Goal: Task Accomplishment & Management: Complete application form

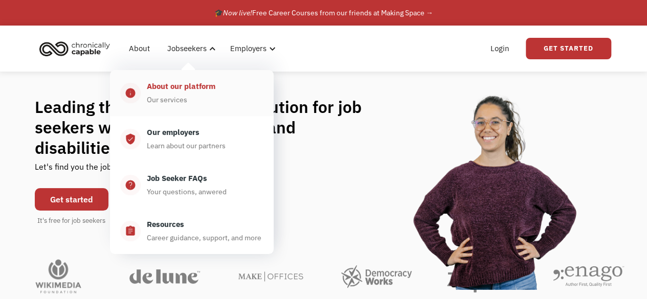
click at [195, 85] on div "About our platform" at bounding box center [181, 86] width 69 height 12
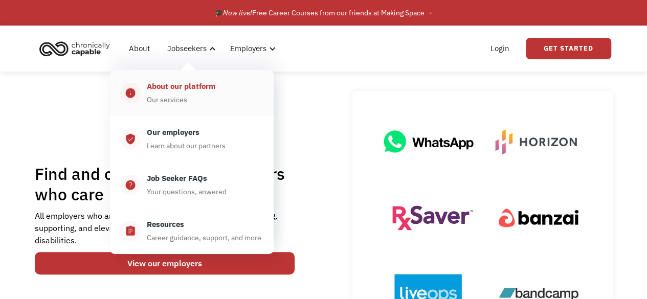
click at [176, 87] on div "About our platform" at bounding box center [181, 86] width 69 height 12
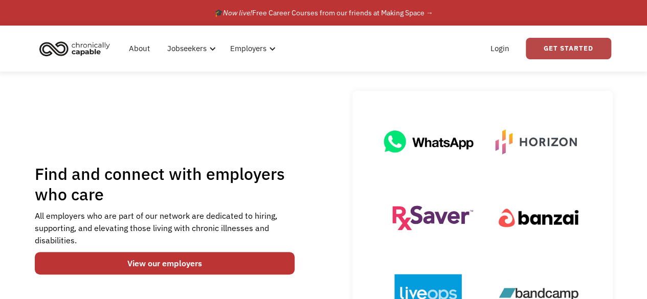
click at [563, 52] on link "Get Started" at bounding box center [568, 48] width 85 height 21
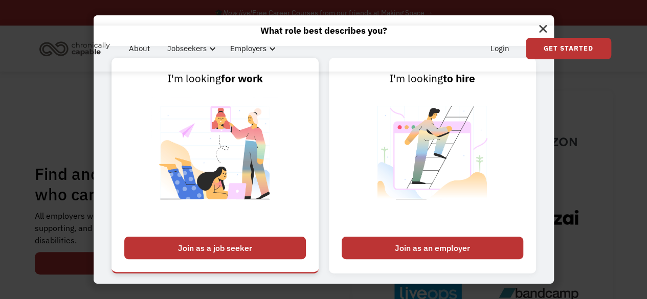
click at [225, 248] on div "Join as a job seeker" at bounding box center [215, 248] width 182 height 23
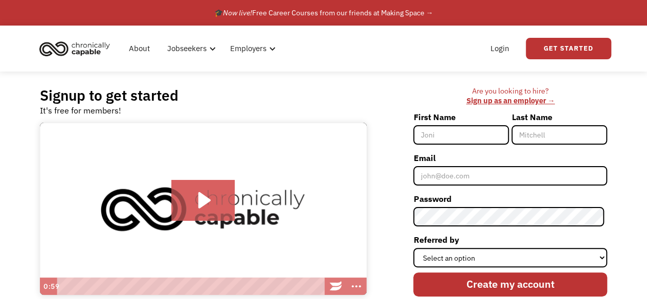
click at [453, 136] on input "First Name" at bounding box center [461, 134] width 96 height 19
type input "Cherry"
type input "McIntosh"
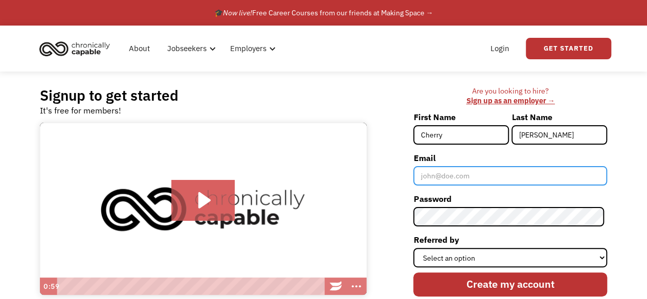
click at [454, 178] on input "Email" at bounding box center [510, 175] width 194 height 19
type input "cherrymcintoshvoiceactor@gmail.com"
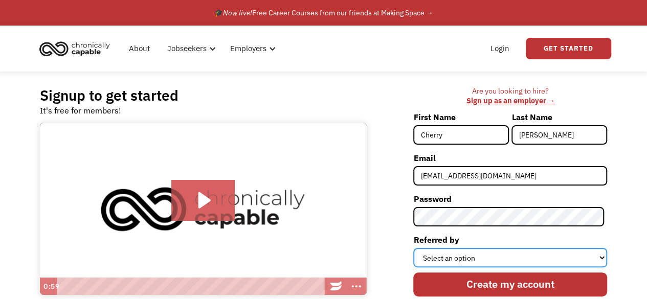
click at [601, 257] on select "Select an option Instagram Facebook Twitter Search Engine News Article Word of …" at bounding box center [510, 257] width 194 height 19
select select "Search Engine"
click at [416, 248] on select "Select an option Instagram Facebook Twitter Search Engine News Article Word of …" at bounding box center [510, 257] width 194 height 19
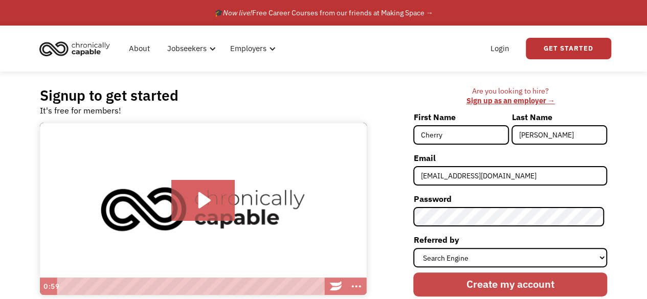
click at [509, 289] on input "Create my account" at bounding box center [510, 285] width 194 height 24
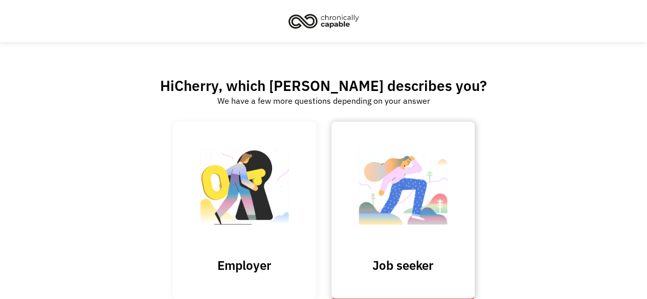
click at [399, 258] on h3 "Job seeker" at bounding box center [403, 265] width 102 height 15
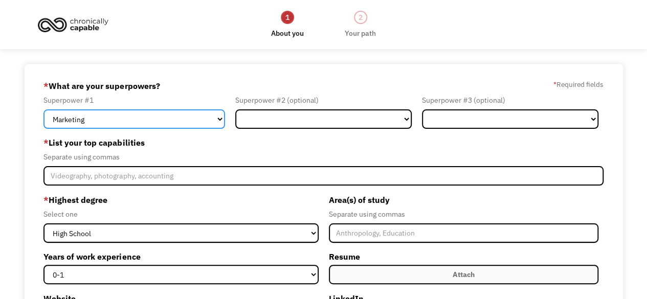
click at [93, 120] on select "Marketing Human Resources Finance Technology Operations Sales Industrial & Manu…" at bounding box center [134, 118] width 182 height 19
select select "Customer Service"
click at [43, 109] on select "Marketing Human Resources Finance Technology Operations Sales Industrial & Manu…" at bounding box center [134, 118] width 182 height 19
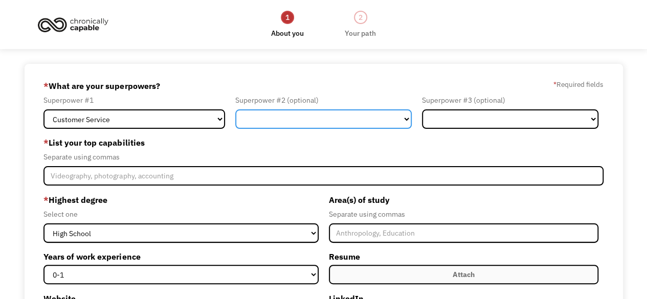
click at [263, 118] on select "Marketing Human Resources Finance Technology Operations Sales Industrial & Manu…" at bounding box center [323, 118] width 176 height 19
select select "Communications & Public Relations"
click at [235, 109] on select "Marketing Human Resources Finance Technology Operations Sales Industrial & Manu…" at bounding box center [323, 118] width 176 height 19
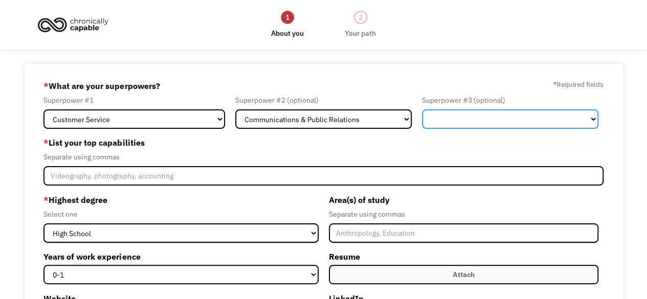
click at [449, 118] on select "Marketing Human Resources Finance Technology Operations Sales Industrial & Manu…" at bounding box center [510, 118] width 176 height 19
select select "Other"
click at [422, 109] on select "Marketing Human Resources Finance Technology Operations Sales Industrial & Manu…" at bounding box center [510, 118] width 176 height 19
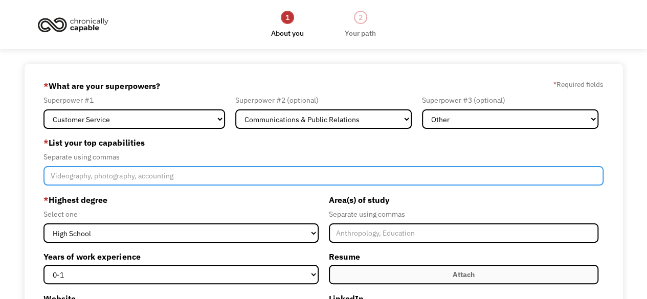
click at [60, 178] on input "Member-Create-Step1" at bounding box center [323, 175] width 560 height 19
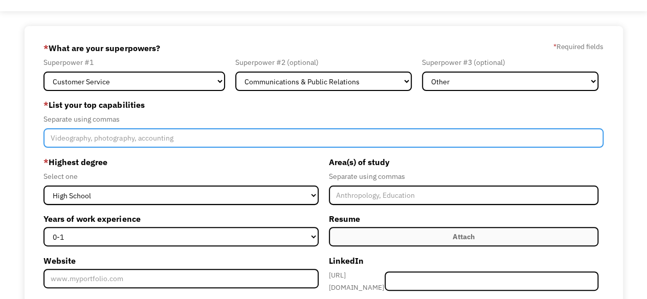
scroll to position [39, 0]
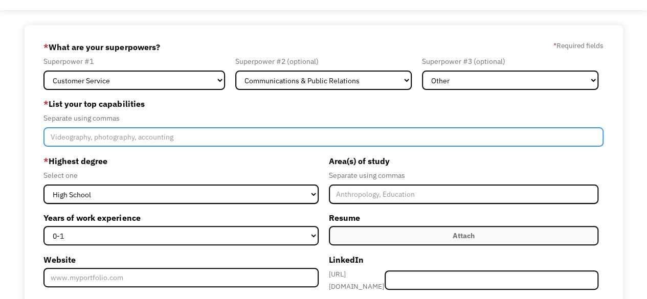
click at [80, 133] on input "Member-Create-Step1" at bounding box center [323, 136] width 560 height 19
type input "Customer experience, Professional voice actor, home studio, Biomedical Indexer"
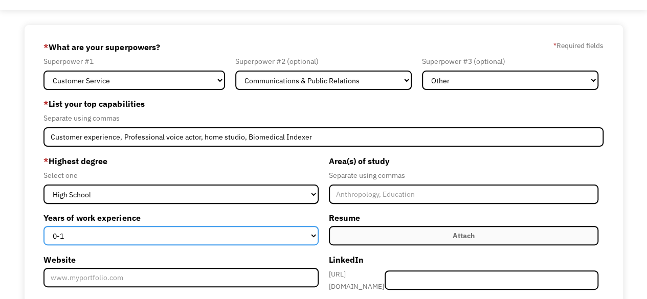
click at [68, 234] on select "0-1 2-4 5-10 11-15 15+" at bounding box center [180, 235] width 275 height 19
select select "15+"
click at [43, 226] on select "0-1 2-4 5-10 11-15 15+" at bounding box center [180, 235] width 275 height 19
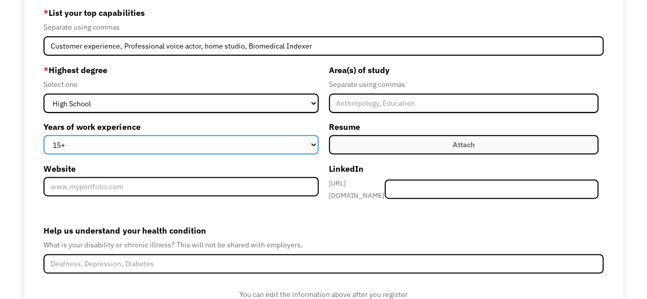
scroll to position [135, 0]
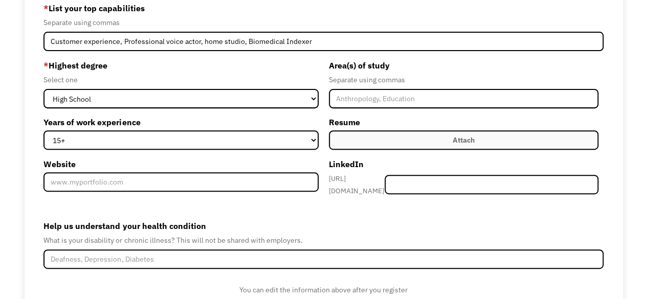
click at [465, 140] on div "Attach" at bounding box center [464, 140] width 22 height 12
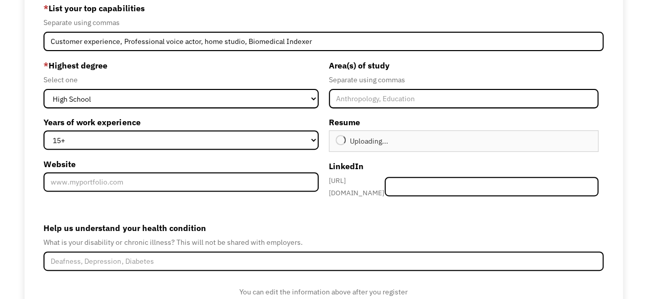
type input "Continue"
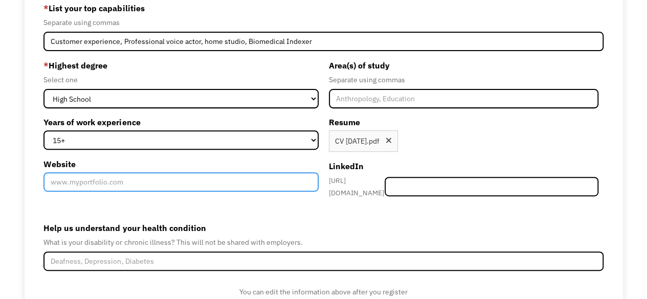
click at [105, 180] on input "Website" at bounding box center [180, 181] width 275 height 19
type input "[DOMAIN_NAME]"
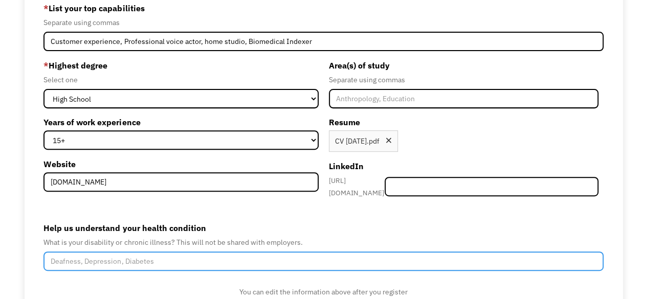
click at [90, 255] on input "Help us understand your health condition" at bounding box center [323, 261] width 560 height 19
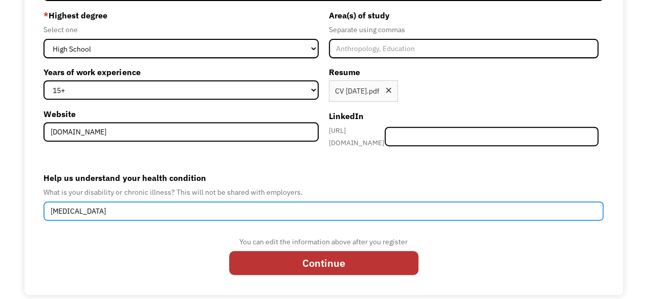
scroll to position [189, 0]
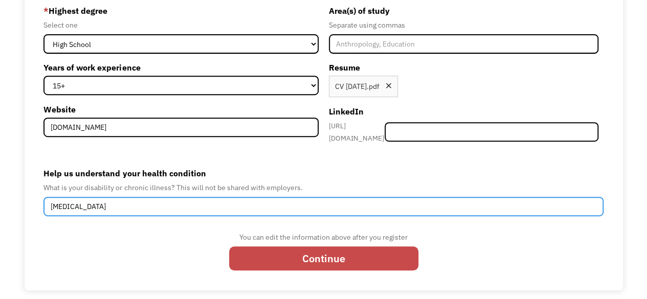
type input "Trigeminal Neuralgia"
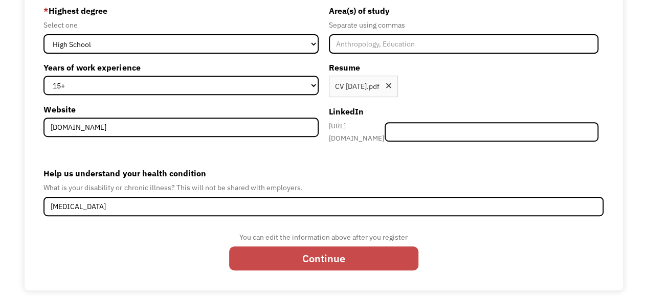
click at [337, 253] on input "Continue" at bounding box center [323, 259] width 189 height 24
type input "Please wait..."
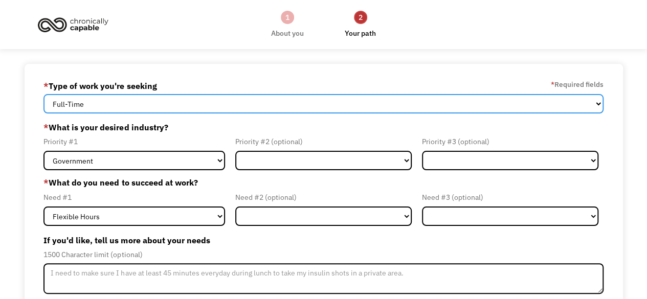
click at [599, 105] on select "Full-Time Part-Time Both Full-Time and Part-Time" at bounding box center [323, 103] width 560 height 19
select select "Both Full-Time and Part-Time"
click at [43, 94] on select "Full-Time Part-Time Both Full-Time and Part-Time" at bounding box center [323, 103] width 560 height 19
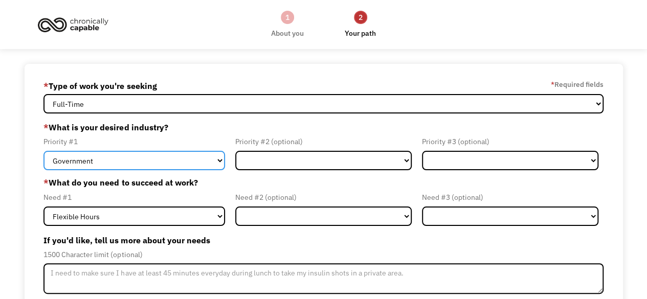
click at [220, 159] on select "Government Finance & Insurance Health & Social Care Tech & Engineering Creative…" at bounding box center [134, 160] width 182 height 19
select select "Creative & Design"
click at [43, 151] on select "Government Finance & Insurance Health & Social Care Tech & Engineering Creative…" at bounding box center [134, 160] width 182 height 19
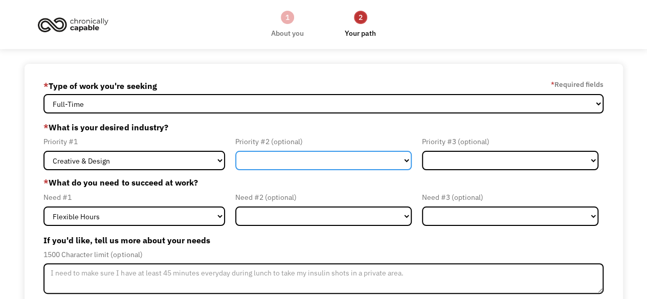
click at [407, 157] on select "Government Finance & Insurance Health & Social Care Tech & Engineering Creative…" at bounding box center [323, 160] width 176 height 19
select select "Government"
click at [235, 151] on select "Government Finance & Insurance Health & Social Care Tech & Engineering Creative…" at bounding box center [323, 160] width 176 height 19
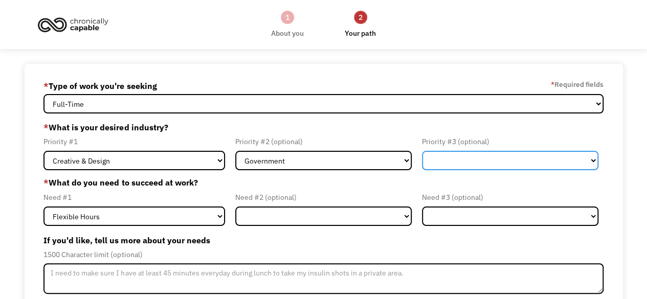
click at [592, 157] on select "Government Finance & Insurance Health & Social Care Tech & Engineering Creative…" at bounding box center [510, 160] width 176 height 19
select select "Health & Social Care"
click at [422, 151] on select "Government Finance & Insurance Health & Social Care Tech & Engineering Creative…" at bounding box center [510, 160] width 176 height 19
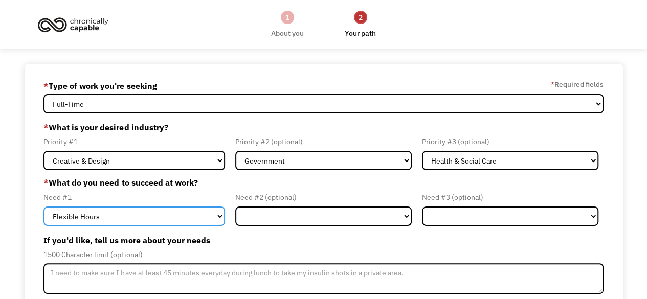
click at [219, 217] on select "Flexible Hours Remote Work Service Animal On-site Accommodations Visual Support…" at bounding box center [134, 216] width 182 height 19
select select "Remote Work"
click at [43, 207] on select "Flexible Hours Remote Work Service Animal On-site Accommodations Visual Support…" at bounding box center [134, 216] width 182 height 19
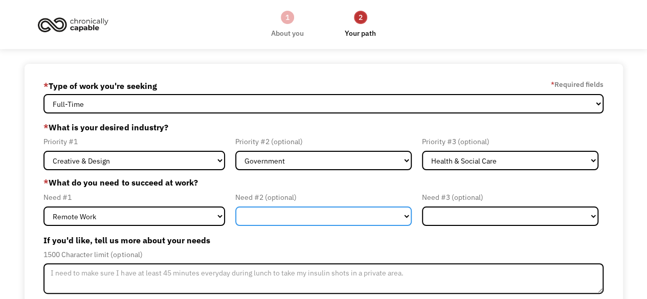
click at [406, 214] on select "Flexible Hours Remote Work Service Animal On-site Accommodations Visual Support…" at bounding box center [323, 216] width 176 height 19
select select "Flexible Hours"
click at [235, 207] on select "Flexible Hours Remote Work Service Animal On-site Accommodations Visual Support…" at bounding box center [323, 216] width 176 height 19
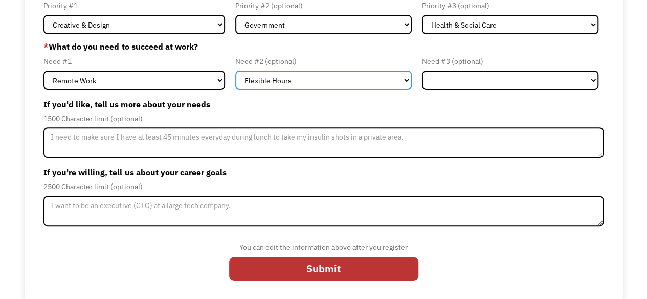
scroll to position [137, 0]
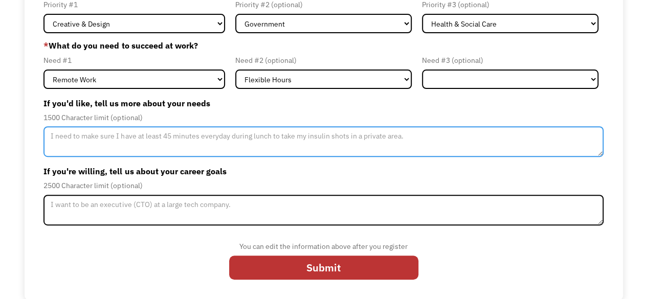
click at [90, 138] on textarea "Member-Update-Form-Step2" at bounding box center [323, 141] width 560 height 31
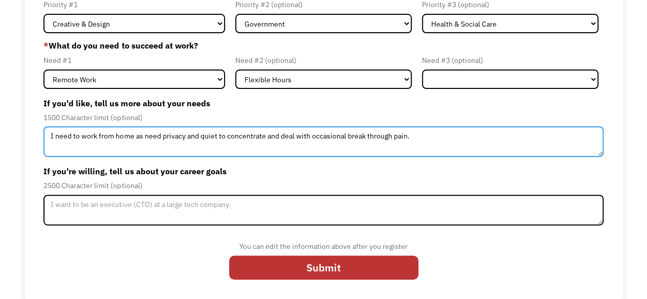
type textarea "I need to work from home as need privacy and quiet to concentrate and deal with…"
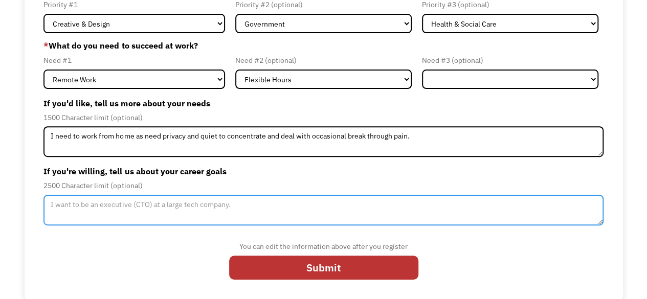
click at [138, 208] on textarea "Member-Update-Form-Step2" at bounding box center [323, 210] width 560 height 31
type textarea "A"
type textarea "I"
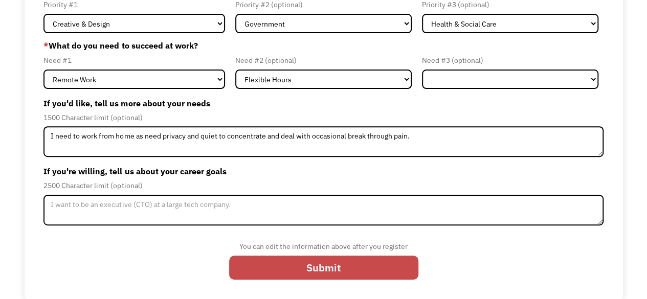
click at [325, 269] on input "Submit" at bounding box center [323, 268] width 189 height 24
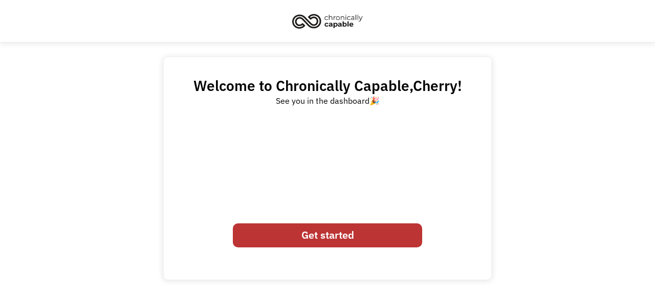
click at [347, 237] on link "Get started" at bounding box center [327, 236] width 189 height 24
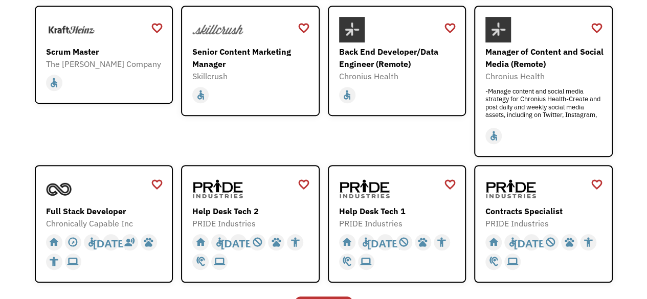
scroll to position [267, 0]
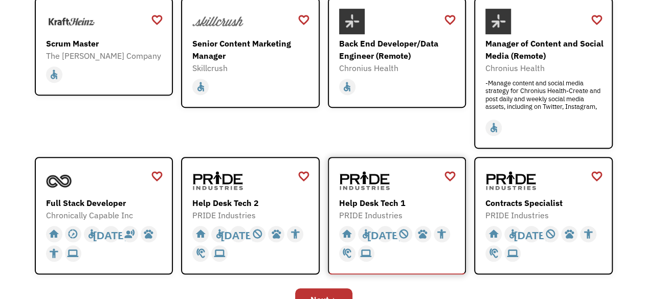
click at [373, 179] on img at bounding box center [364, 181] width 51 height 26
